Goal: Find specific page/section: Find specific page/section

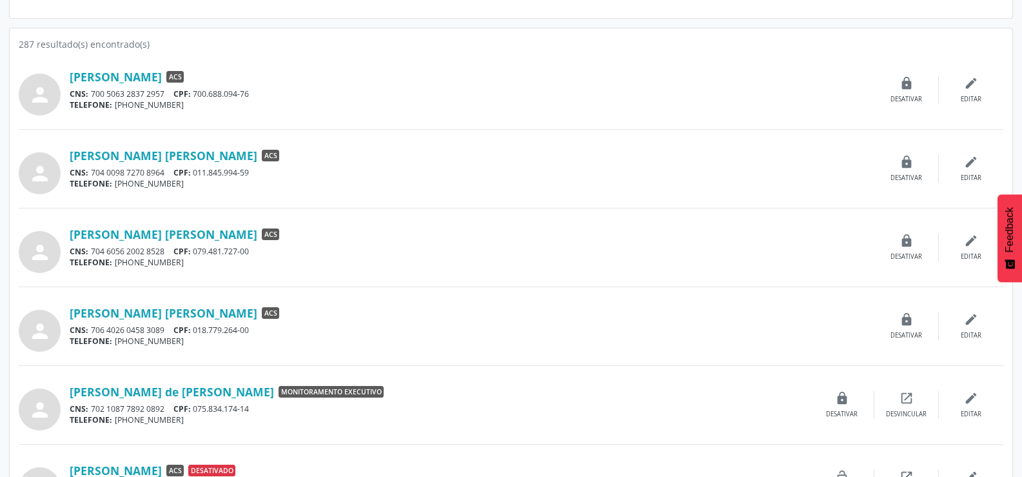
scroll to position [258, 0]
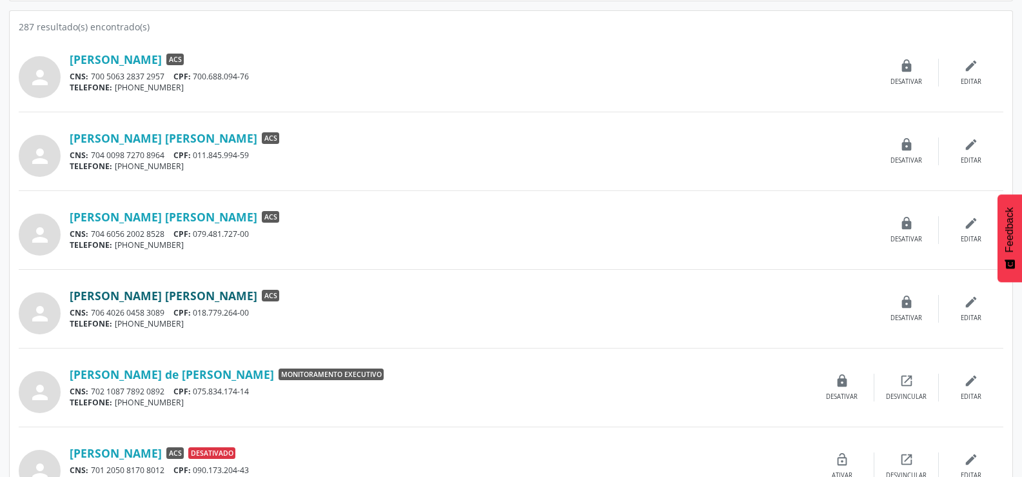
click at [167, 291] on link "[PERSON_NAME] [PERSON_NAME]" at bounding box center [164, 295] width 188 height 14
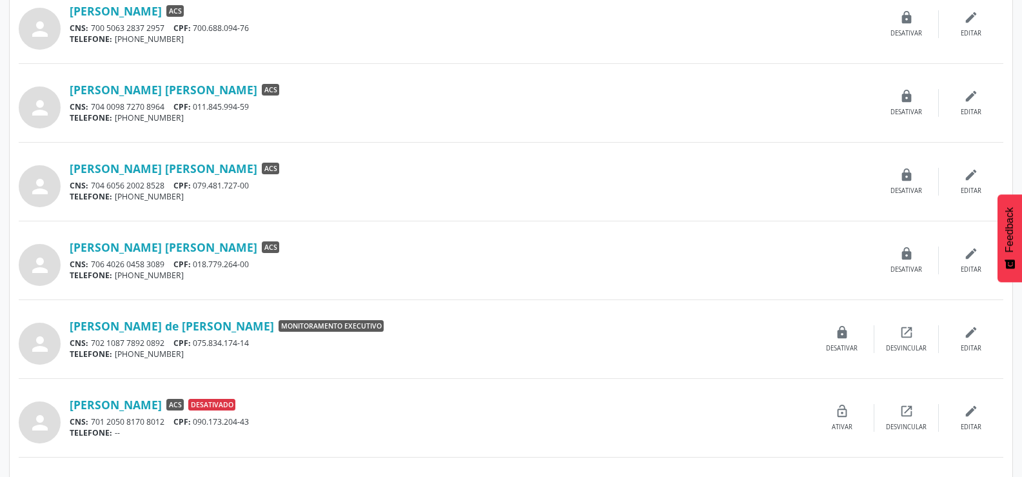
scroll to position [387, 0]
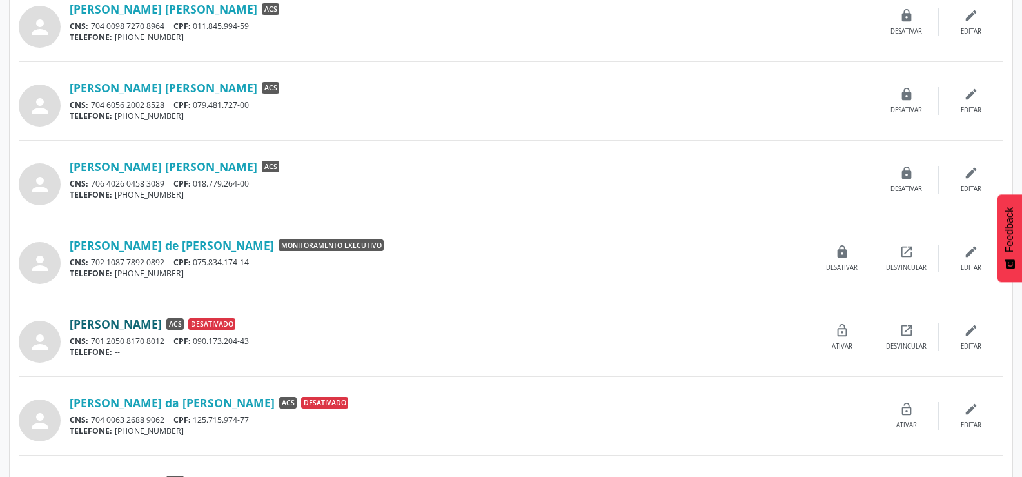
click at [162, 319] on link "[PERSON_NAME]" at bounding box center [116, 324] width 92 height 14
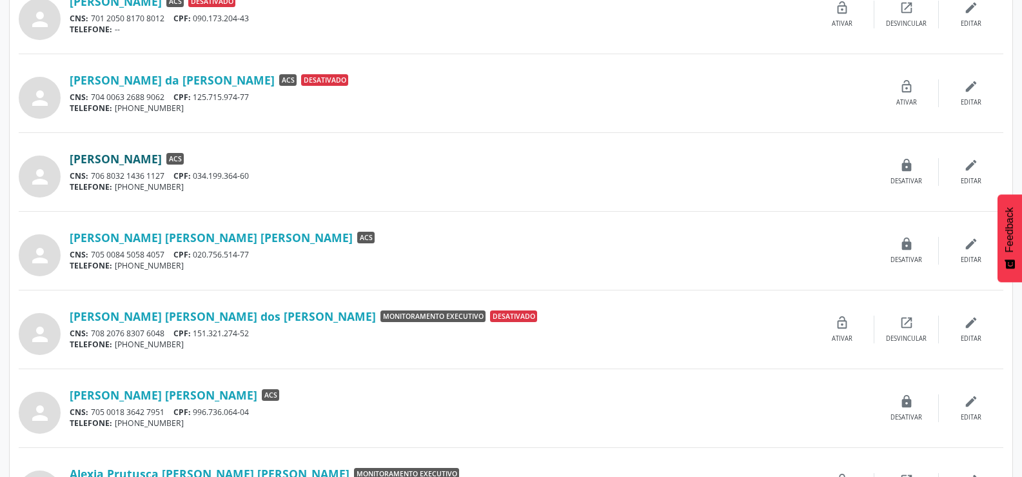
click at [105, 163] on link "[PERSON_NAME]" at bounding box center [116, 159] width 92 height 14
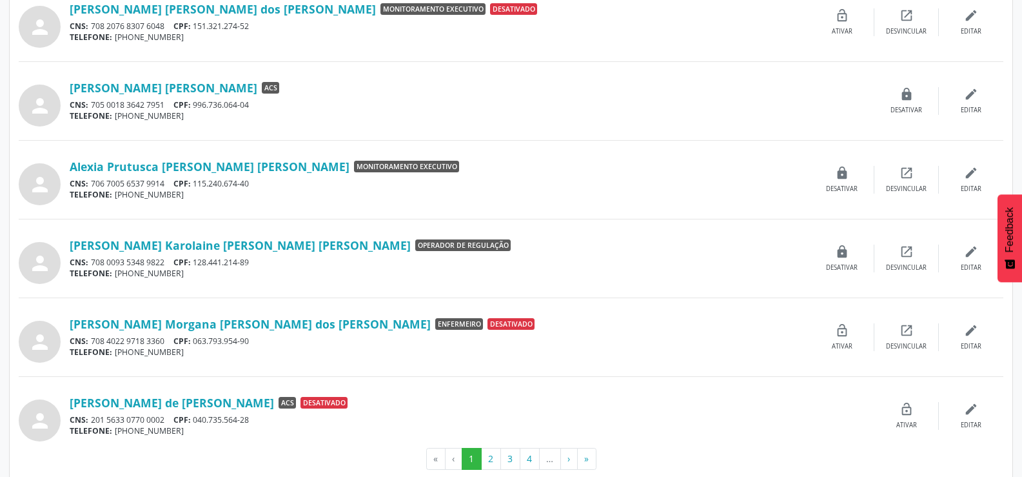
scroll to position [1037, 0]
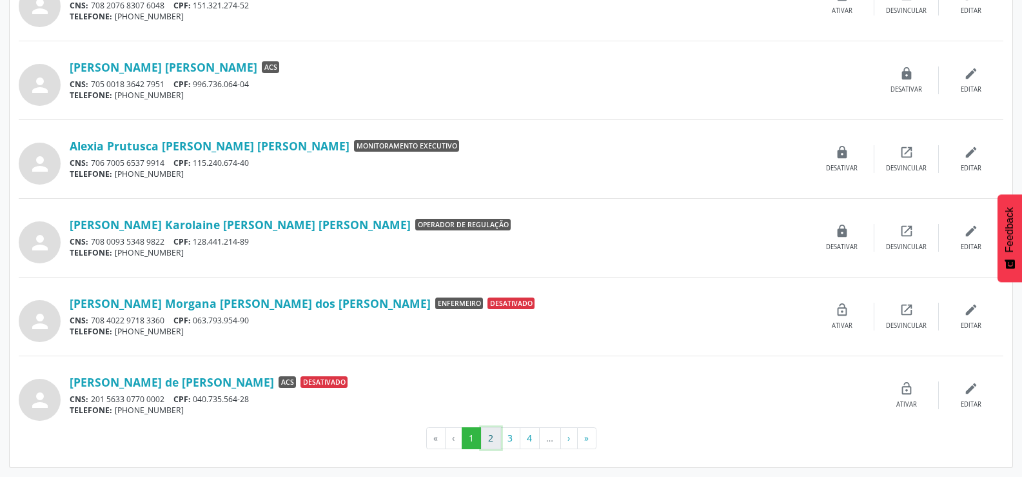
click at [491, 438] on button "2" at bounding box center [491, 438] width 20 height 22
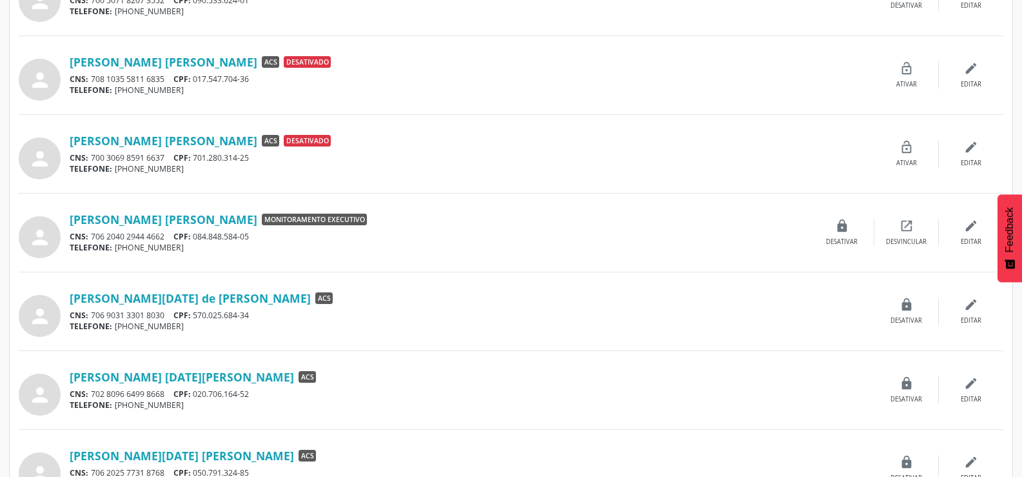
scroll to position [580, 0]
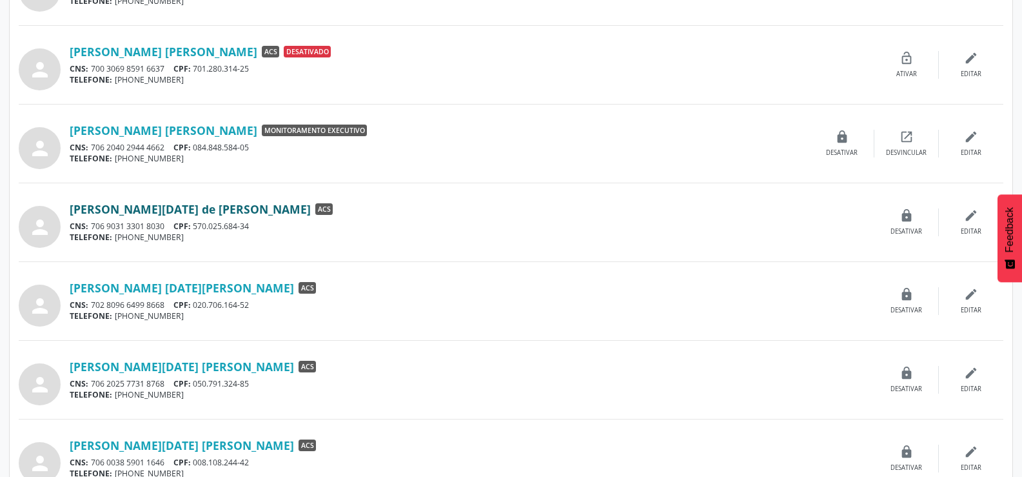
click at [224, 212] on link "[PERSON_NAME][DATE] de [PERSON_NAME]" at bounding box center [190, 209] width 241 height 14
click at [166, 290] on link "[PERSON_NAME] [DATE][PERSON_NAME]" at bounding box center [182, 288] width 224 height 14
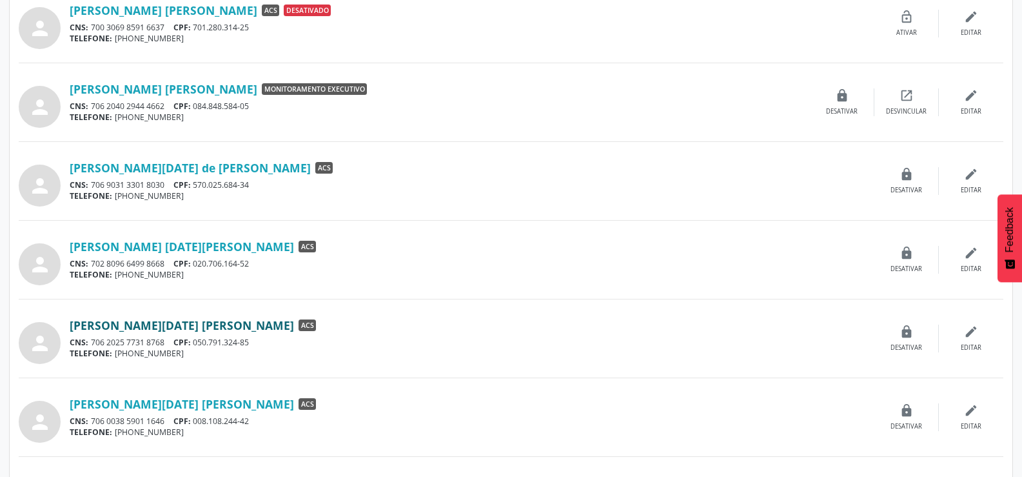
scroll to position [645, 0]
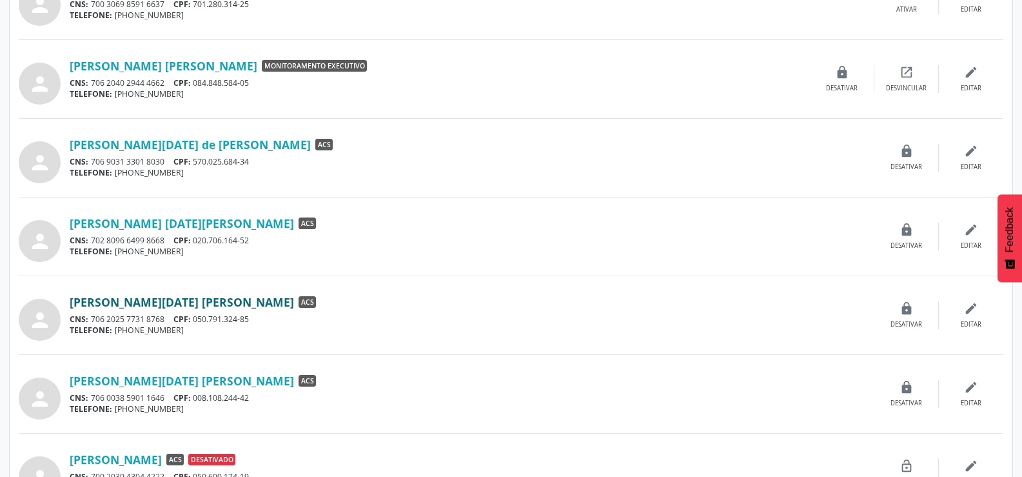
click at [159, 302] on link "[PERSON_NAME][DATE] [PERSON_NAME]" at bounding box center [182, 302] width 224 height 14
click at [191, 384] on link "[PERSON_NAME][DATE] [PERSON_NAME]" at bounding box center [182, 380] width 224 height 14
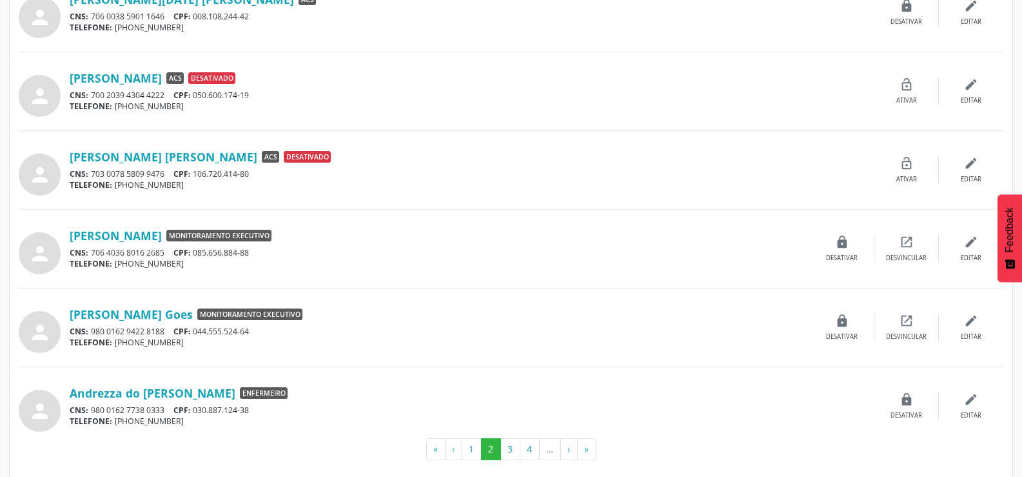
scroll to position [1037, 0]
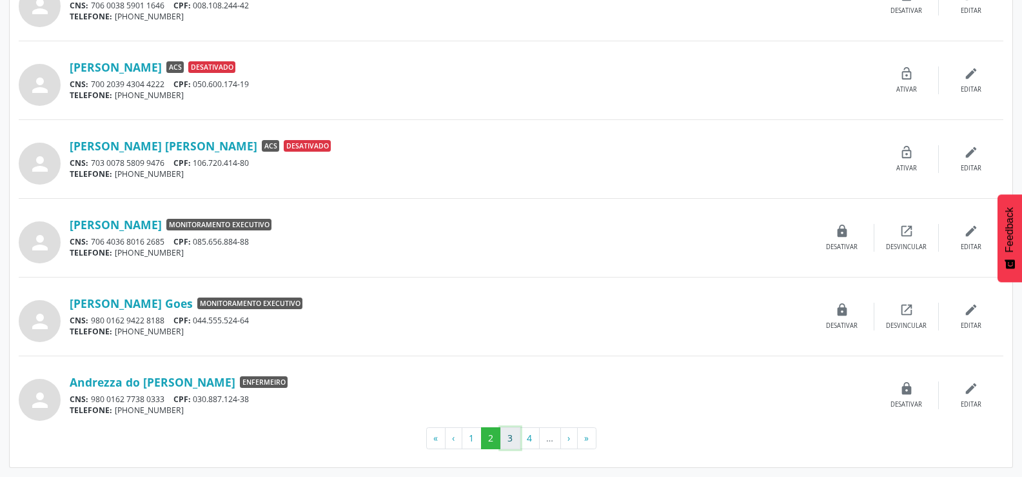
click at [504, 437] on button "3" at bounding box center [510, 438] width 20 height 22
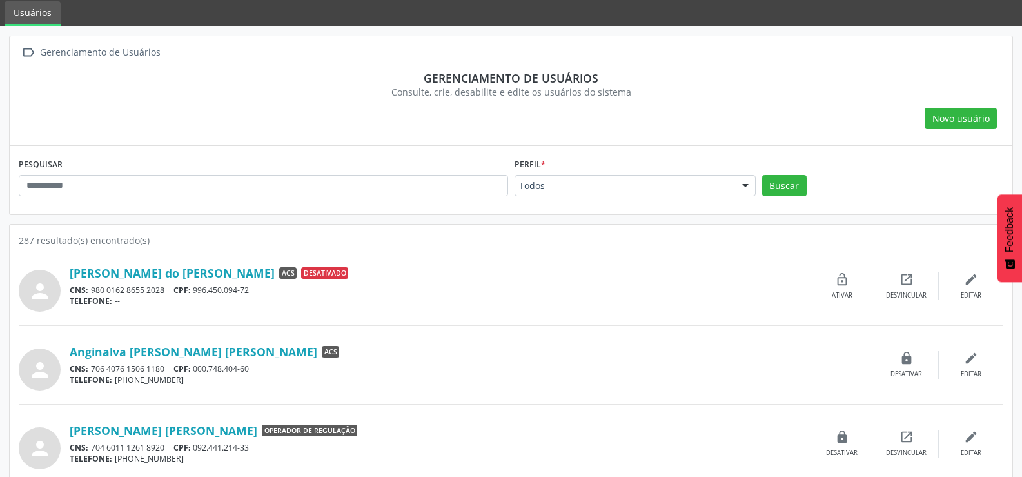
scroll to position [64, 0]
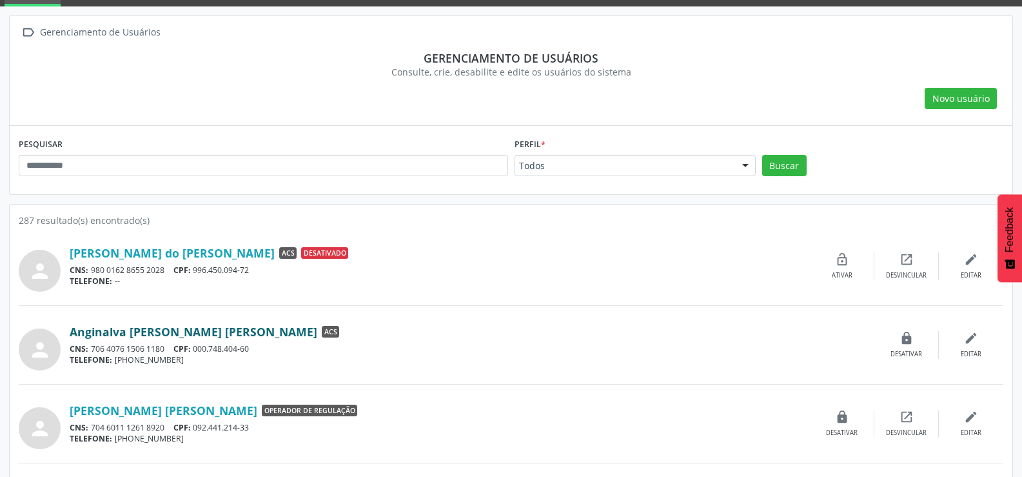
click at [222, 335] on link "Anginalva [PERSON_NAME] [PERSON_NAME]" at bounding box center [194, 331] width 248 height 14
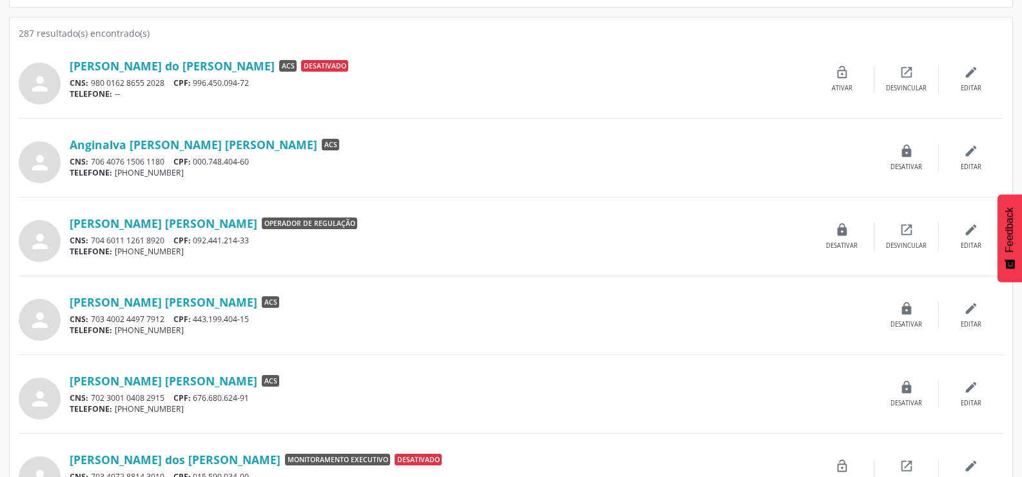
scroll to position [258, 0]
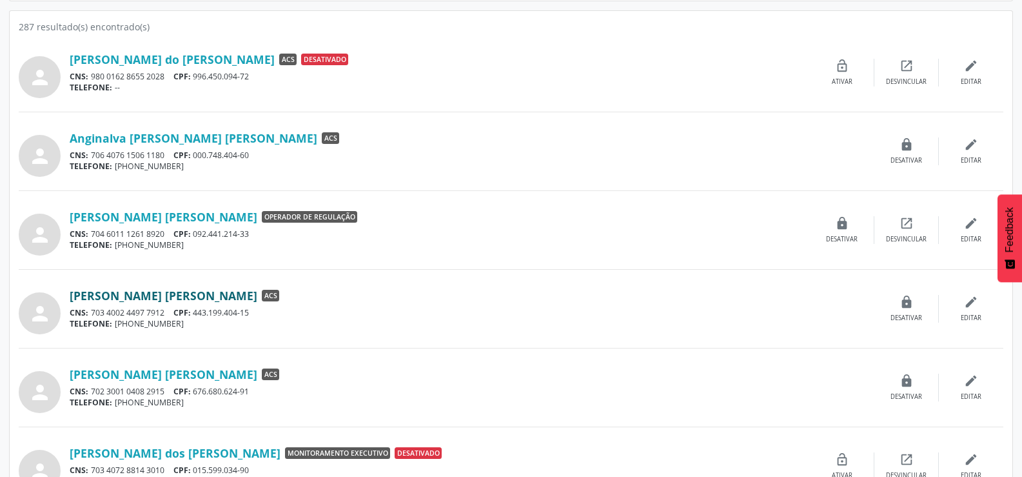
click at [144, 290] on link "[PERSON_NAME] [PERSON_NAME]" at bounding box center [164, 295] width 188 height 14
click at [170, 372] on link "[PERSON_NAME] [PERSON_NAME]" at bounding box center [164, 374] width 188 height 14
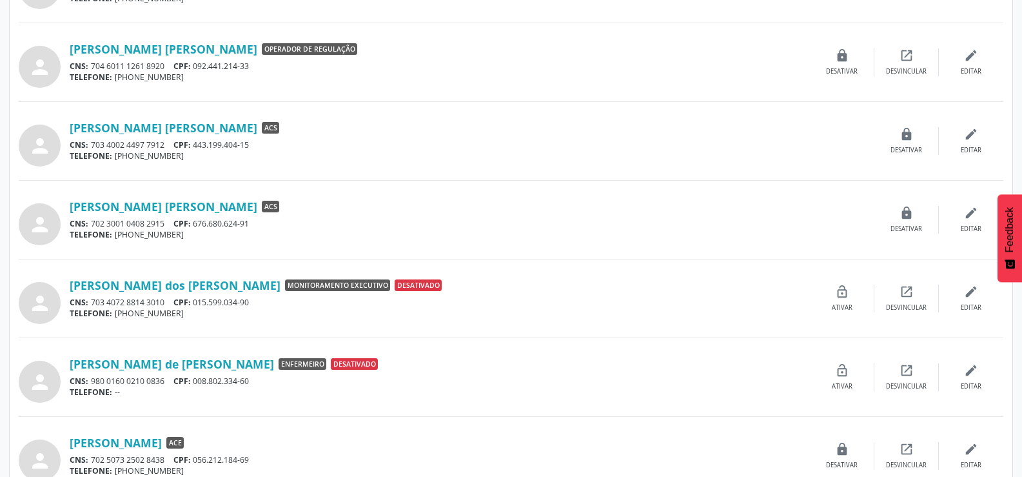
scroll to position [516, 0]
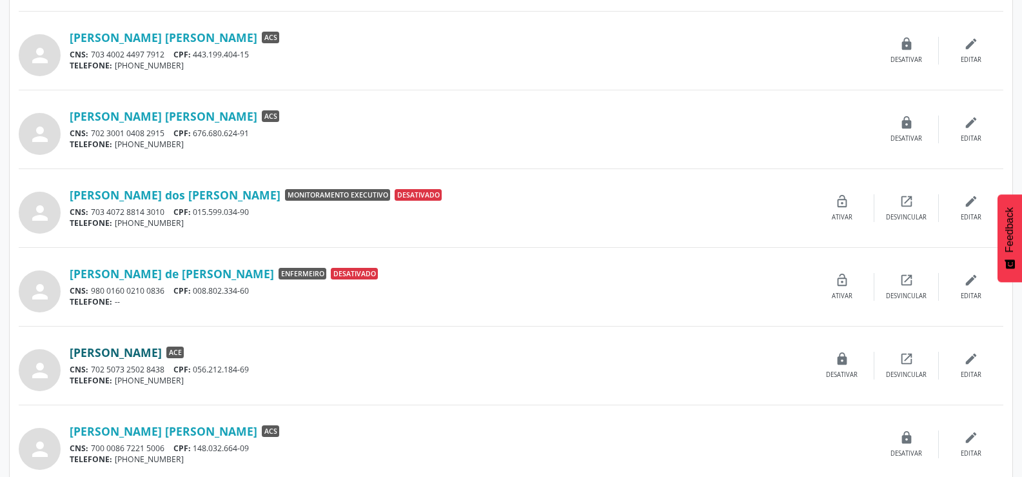
click at [162, 349] on link "[PERSON_NAME]" at bounding box center [116, 352] width 92 height 14
